Goal: Task Accomplishment & Management: Complete application form

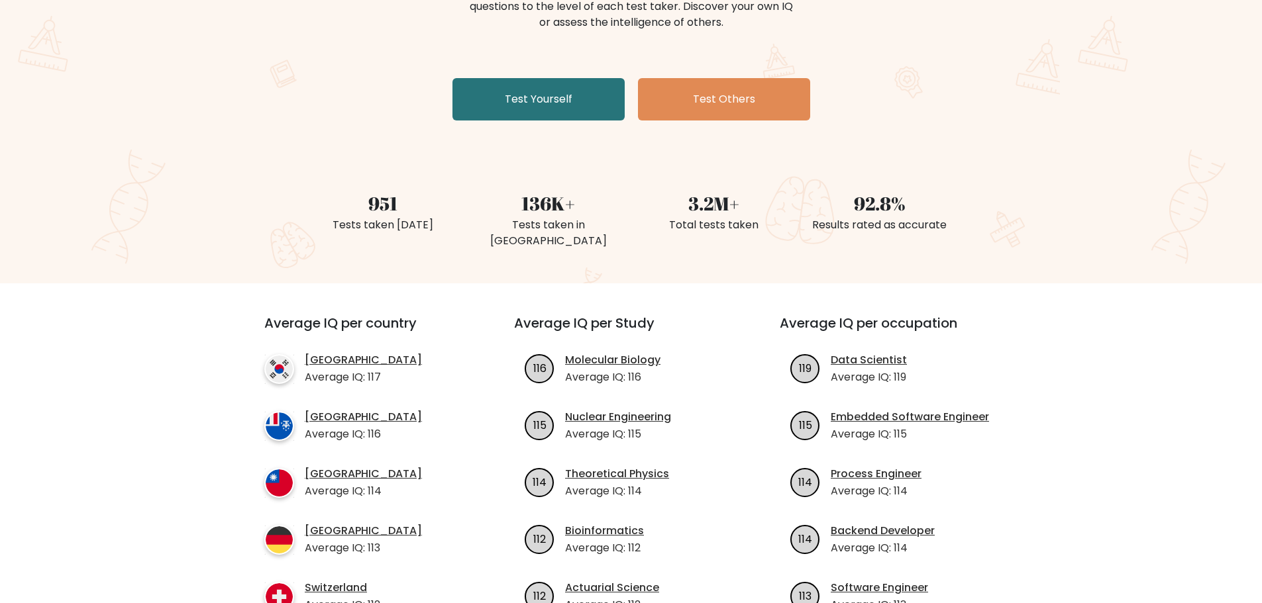
scroll to position [66, 0]
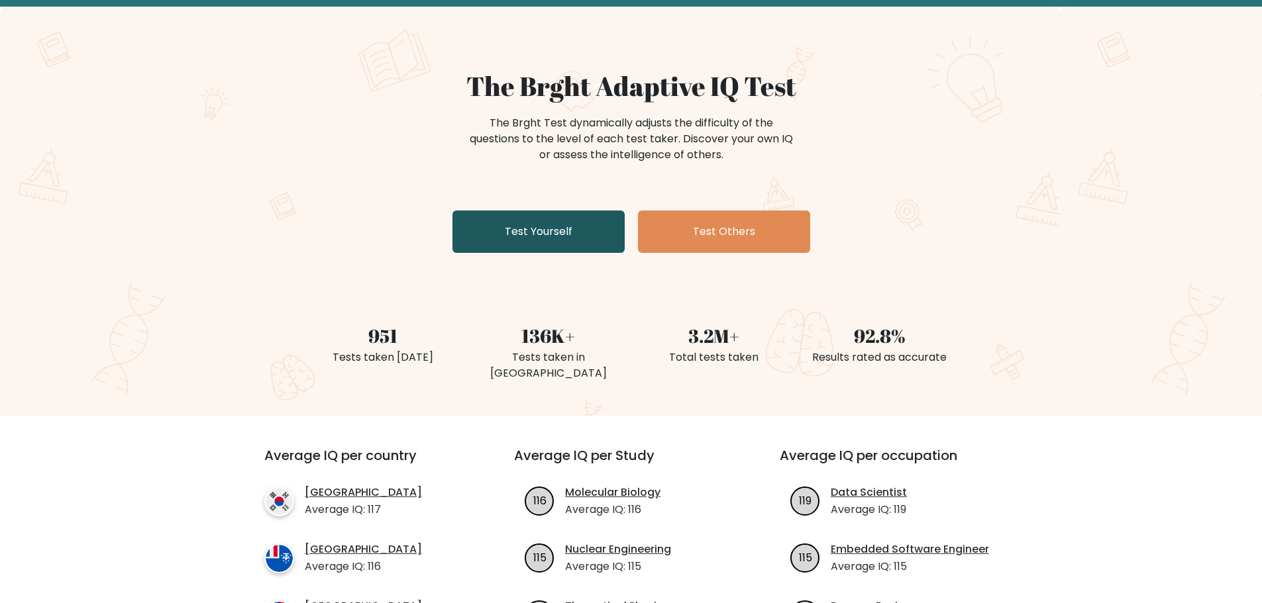
click at [601, 228] on link "Test Yourself" at bounding box center [538, 232] width 172 height 42
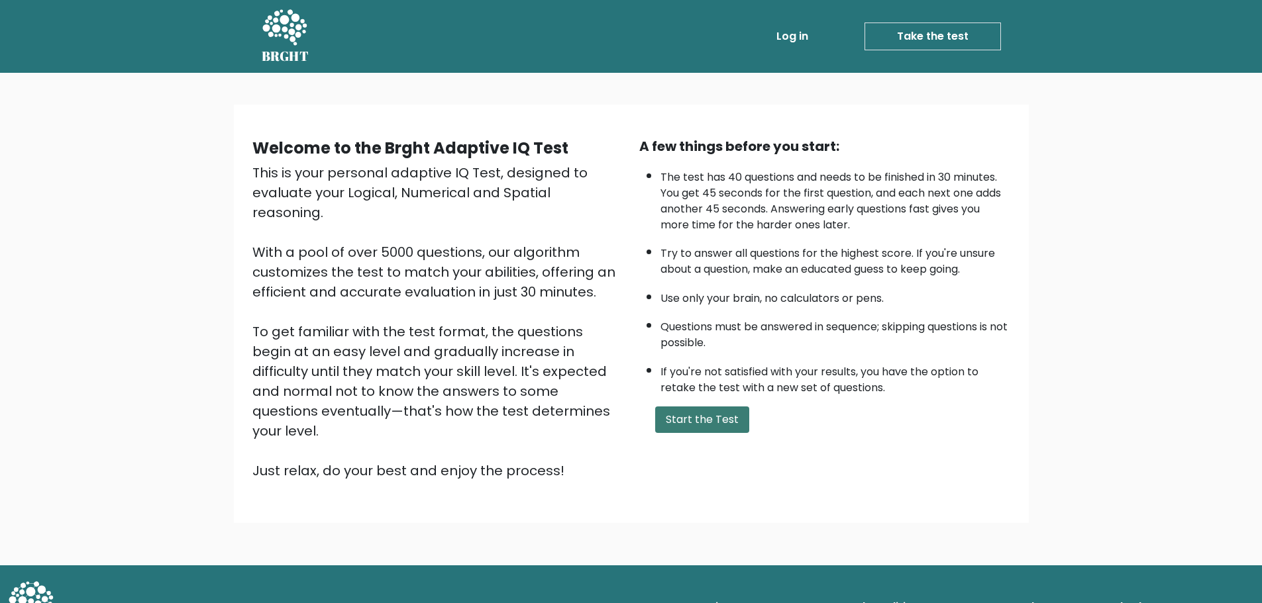
click at [713, 424] on button "Start the Test" at bounding box center [702, 420] width 94 height 26
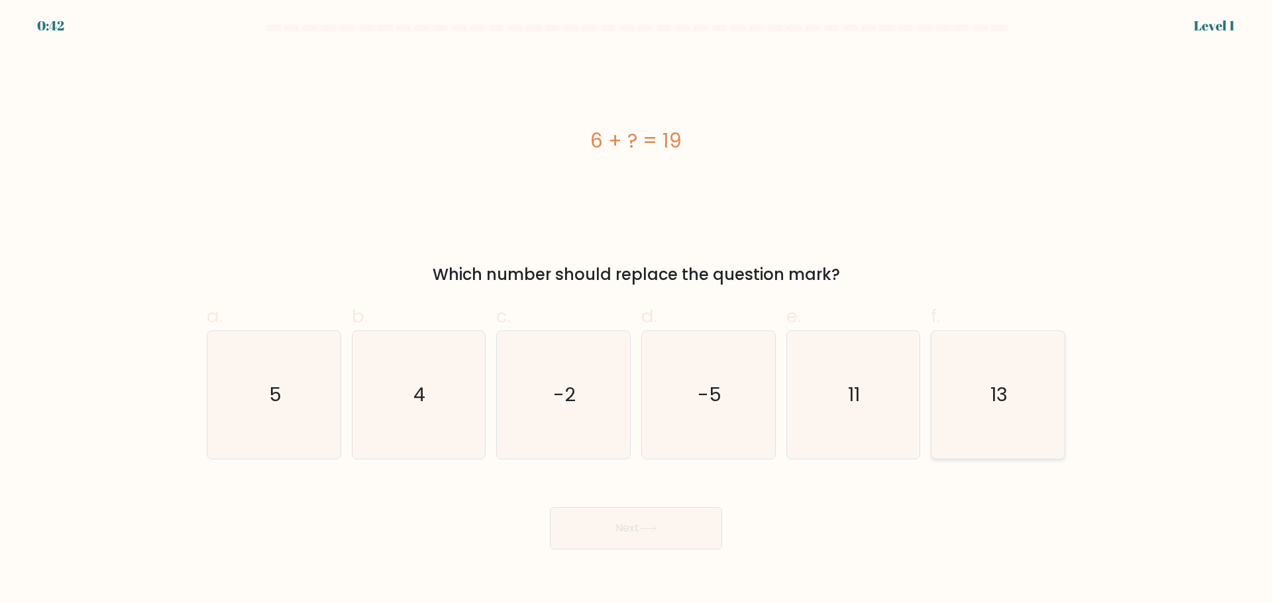
click at [1060, 401] on icon "13" at bounding box center [998, 395] width 128 height 128
click at [636, 311] on input "f. 13" at bounding box center [636, 306] width 1 height 9
radio input "true"
click at [695, 527] on button "Next" at bounding box center [636, 528] width 172 height 42
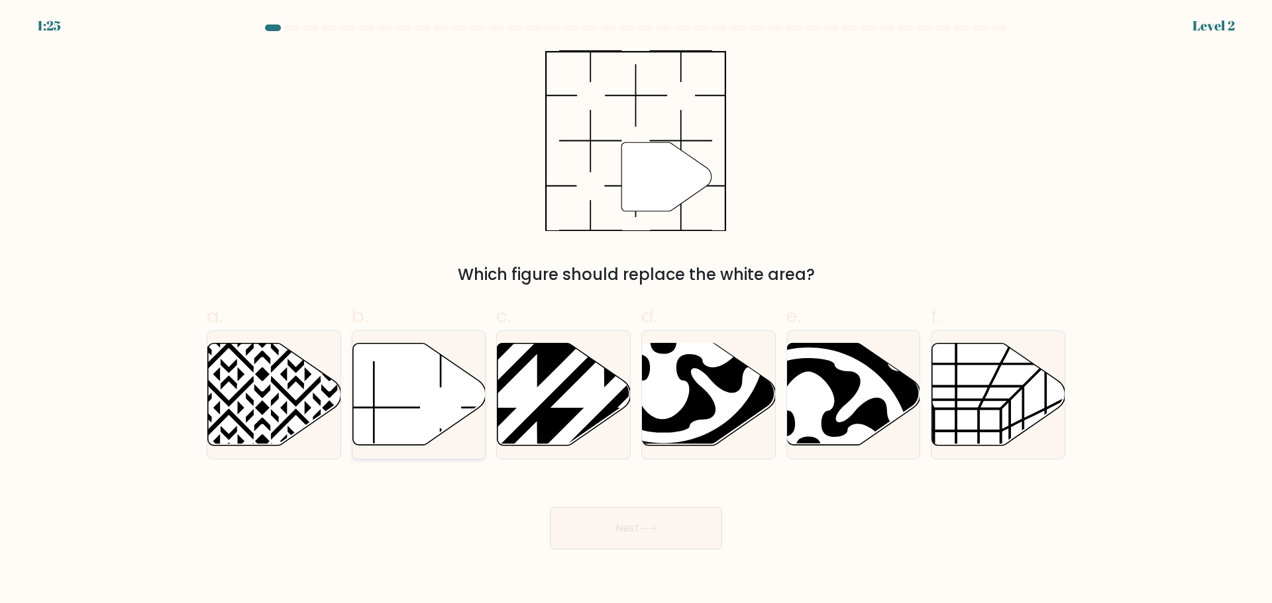
click at [456, 413] on icon at bounding box center [418, 394] width 133 height 102
click at [636, 311] on input "b." at bounding box center [636, 306] width 1 height 9
radio input "true"
click at [605, 538] on button "Next" at bounding box center [636, 528] width 172 height 42
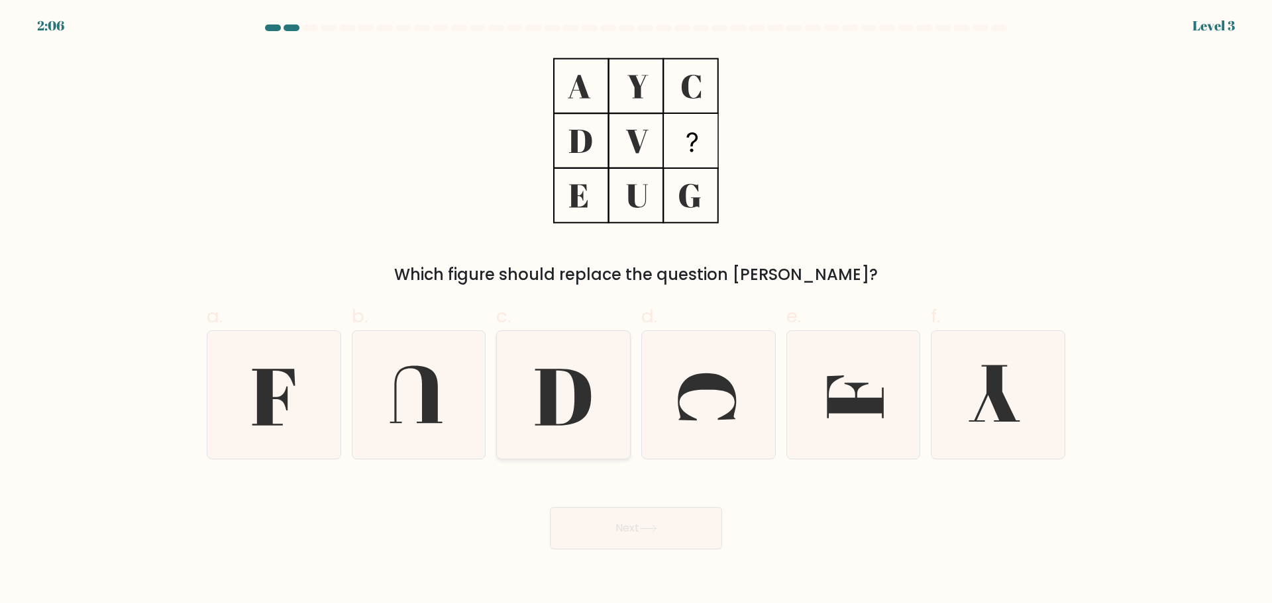
click at [585, 417] on icon at bounding box center [563, 395] width 128 height 128
click at [636, 311] on input "c." at bounding box center [636, 306] width 1 height 9
radio input "true"
click at [248, 401] on icon at bounding box center [274, 395] width 128 height 128
click at [636, 311] on input "a." at bounding box center [636, 306] width 1 height 9
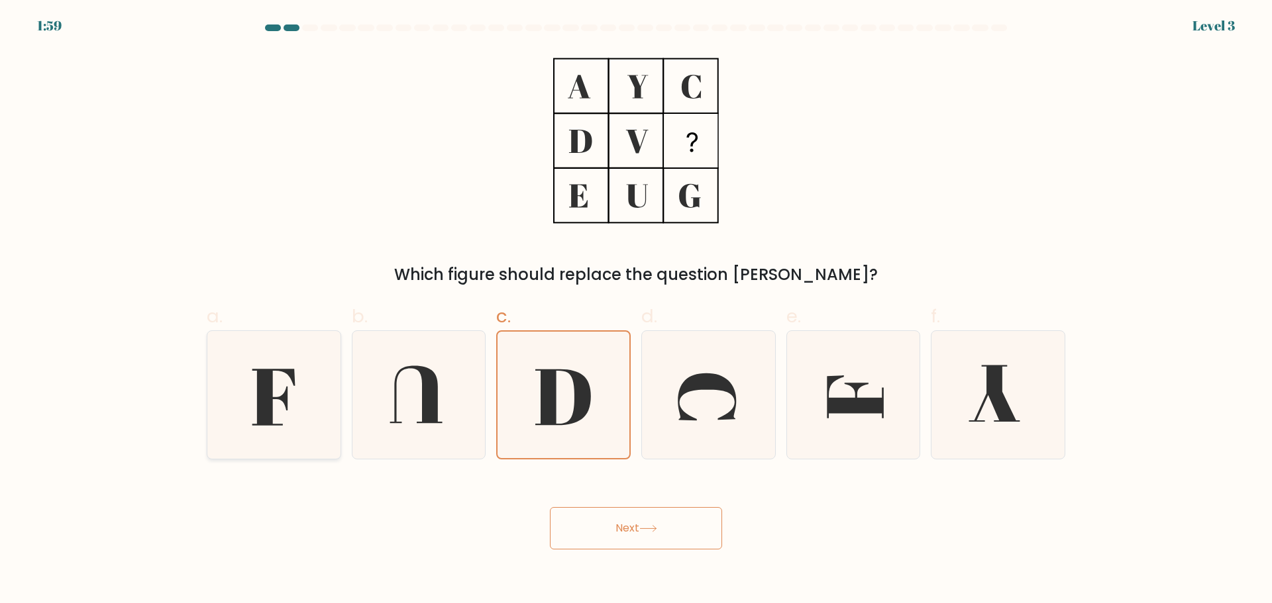
radio input "true"
click at [574, 412] on icon at bounding box center [563, 397] width 56 height 57
click at [636, 311] on input "c." at bounding box center [636, 306] width 1 height 9
radio input "true"
click at [305, 403] on icon at bounding box center [274, 395] width 128 height 128
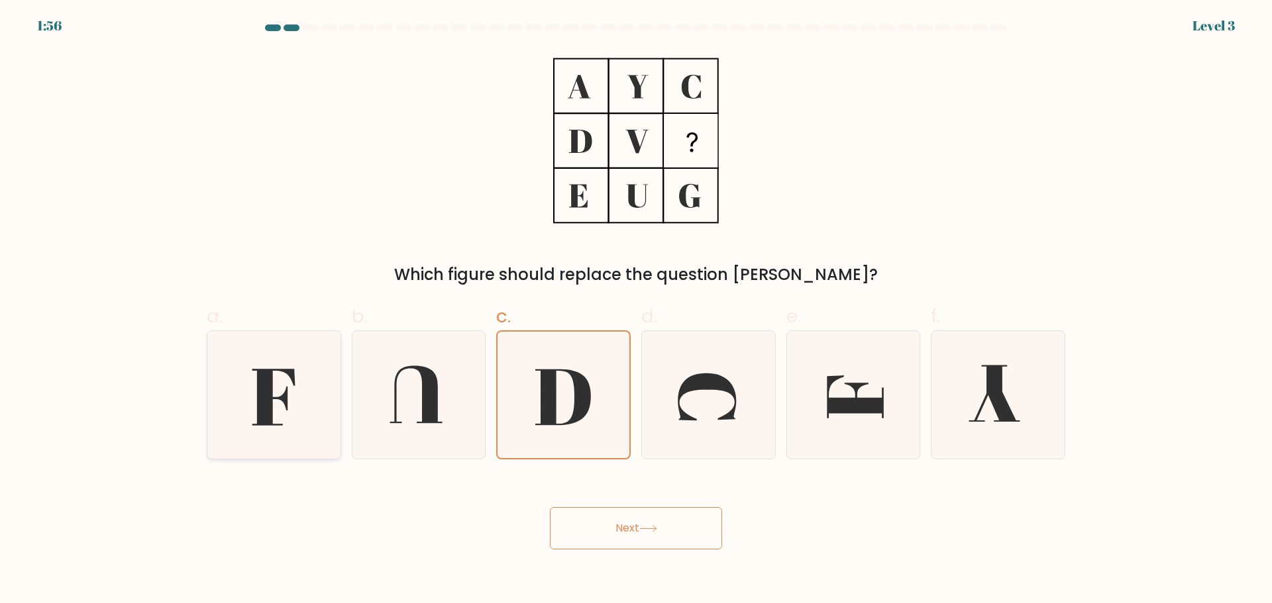
click at [636, 311] on input "a." at bounding box center [636, 306] width 1 height 9
radio input "true"
click at [627, 522] on button "Next" at bounding box center [636, 528] width 172 height 42
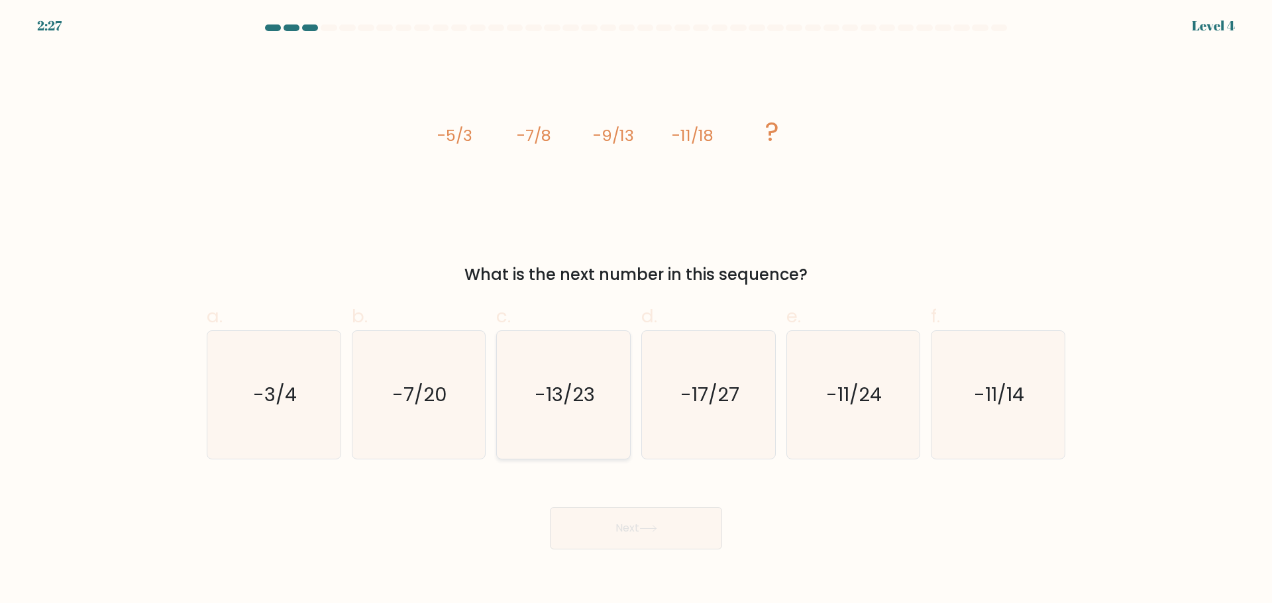
click at [587, 424] on icon "-13/23" at bounding box center [563, 395] width 128 height 128
click at [636, 311] on input "c. -13/23" at bounding box center [636, 306] width 1 height 9
radio input "true"
click at [626, 532] on button "Next" at bounding box center [636, 528] width 172 height 42
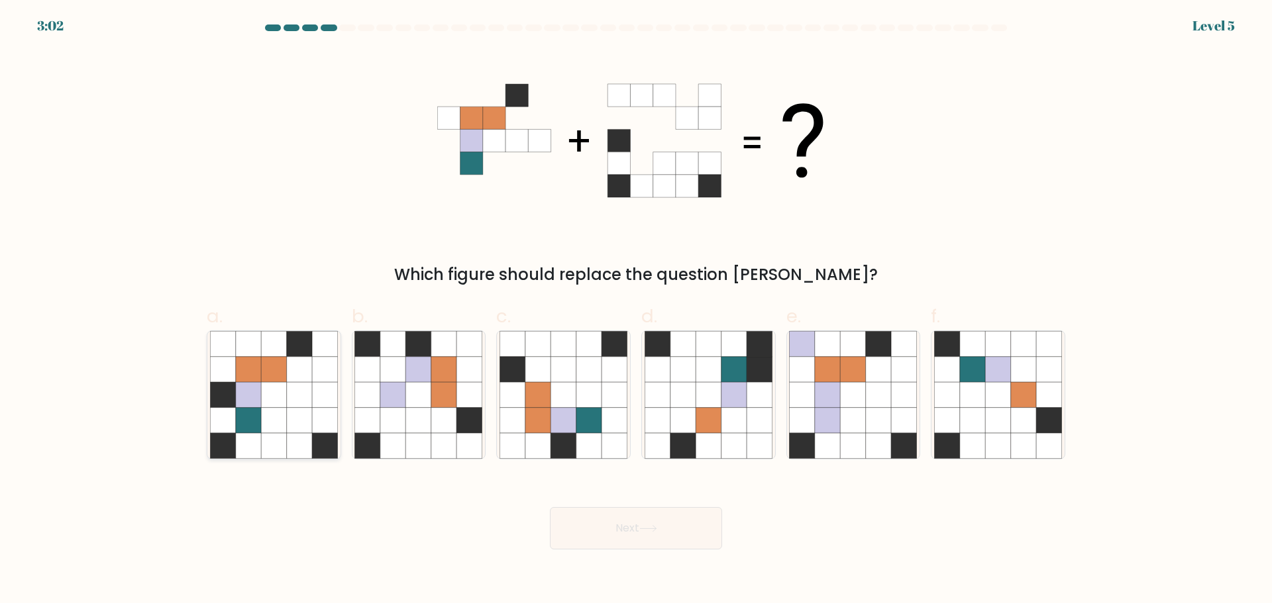
click at [283, 408] on icon at bounding box center [273, 419] width 25 height 25
click at [636, 311] on input "a." at bounding box center [636, 306] width 1 height 9
radio input "true"
click at [609, 531] on button "Next" at bounding box center [636, 528] width 172 height 42
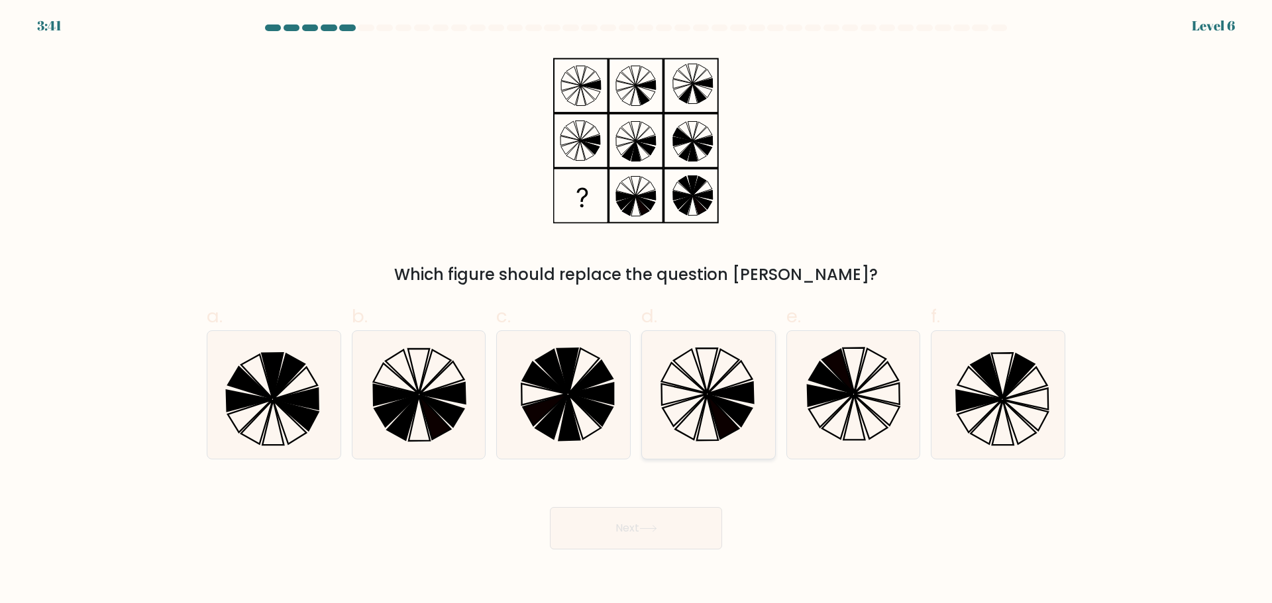
click at [726, 395] on icon at bounding box center [731, 392] width 46 height 21
click at [636, 311] on input "d." at bounding box center [636, 306] width 1 height 9
radio input "true"
click at [654, 532] on icon at bounding box center [648, 528] width 18 height 7
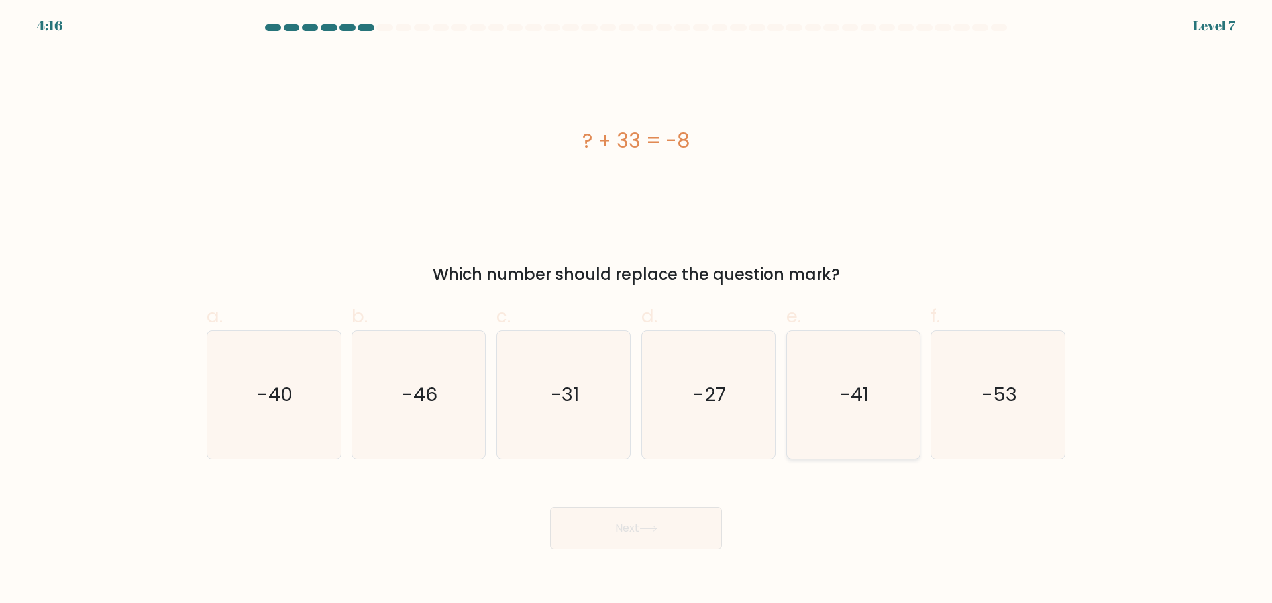
click at [872, 409] on icon "-41" at bounding box center [853, 395] width 128 height 128
click at [636, 311] on input "e. -41" at bounding box center [636, 306] width 1 height 9
radio input "true"
click at [616, 529] on button "Next" at bounding box center [636, 528] width 172 height 42
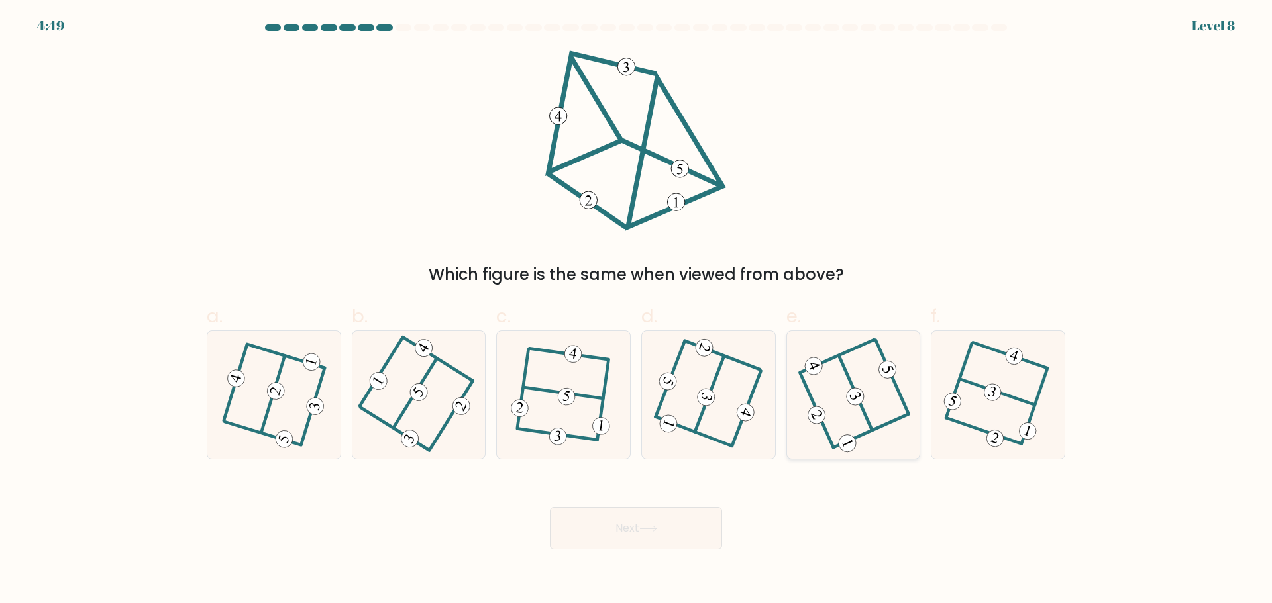
click at [846, 426] on icon at bounding box center [853, 395] width 103 height 102
click at [636, 311] on input "e." at bounding box center [636, 306] width 1 height 9
radio input "true"
click at [650, 527] on icon at bounding box center [648, 528] width 18 height 7
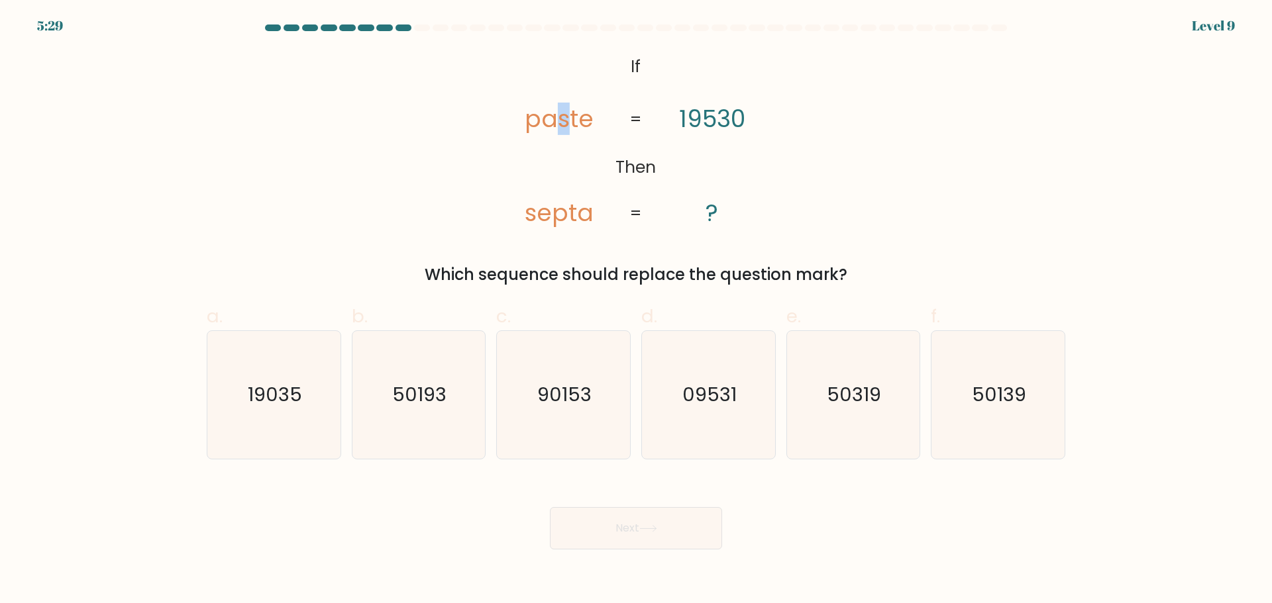
drag, startPoint x: 559, startPoint y: 123, endPoint x: 569, endPoint y: 123, distance: 9.9
click at [566, 123] on tspan "paste" at bounding box center [559, 119] width 69 height 32
drag, startPoint x: 721, startPoint y: 119, endPoint x: 740, endPoint y: 113, distance: 19.5
click at [732, 117] on tspan "19530" at bounding box center [712, 119] width 66 height 32
click at [709, 119] on tspan "19530" at bounding box center [712, 119] width 66 height 32
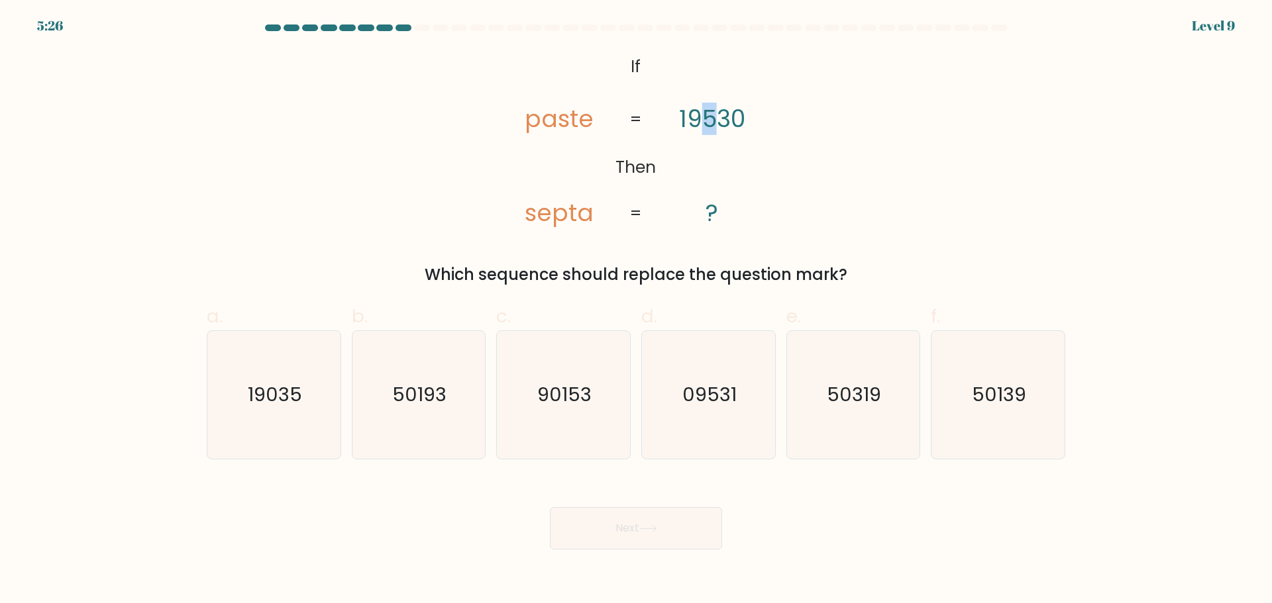
click at [718, 116] on tspan "19530" at bounding box center [712, 119] width 66 height 32
drag, startPoint x: 742, startPoint y: 114, endPoint x: 729, endPoint y: 115, distance: 12.6
click at [738, 115] on tspan "19530" at bounding box center [712, 119] width 66 height 32
